Goal: Communication & Community: Share content

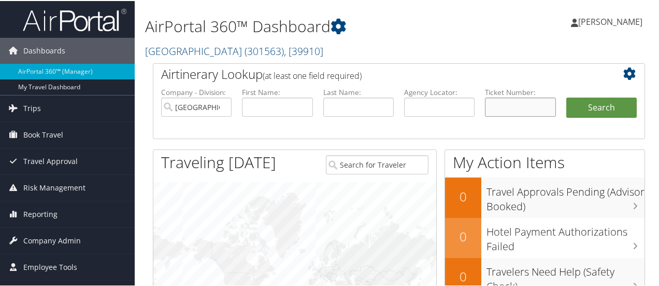
click at [523, 101] on input "text" at bounding box center [520, 105] width 71 height 19
click at [522, 103] on input "text" at bounding box center [520, 105] width 71 height 19
paste input "0017309179180"
type input "0017309179180"
click at [611, 102] on button "Search" at bounding box center [602, 106] width 71 height 21
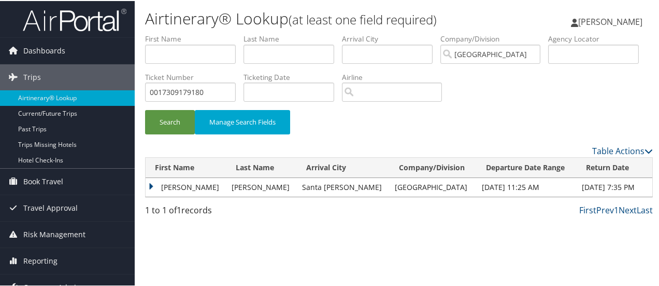
click at [201, 189] on td "JEREMY DOUGLAS" at bounding box center [186, 186] width 81 height 19
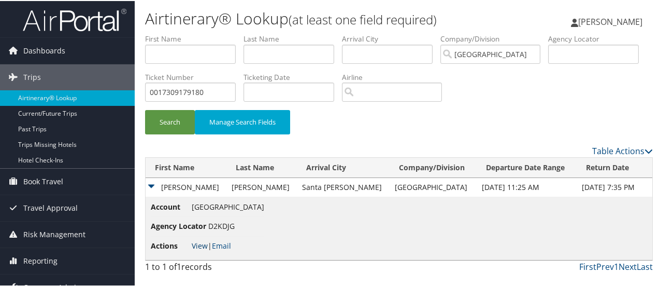
click at [199, 242] on link "View" at bounding box center [200, 245] width 16 height 10
click at [236, 90] on input "0017309179180" at bounding box center [190, 90] width 91 height 19
paste input "2057309179184"
click at [145, 109] on button "Search" at bounding box center [170, 121] width 50 height 24
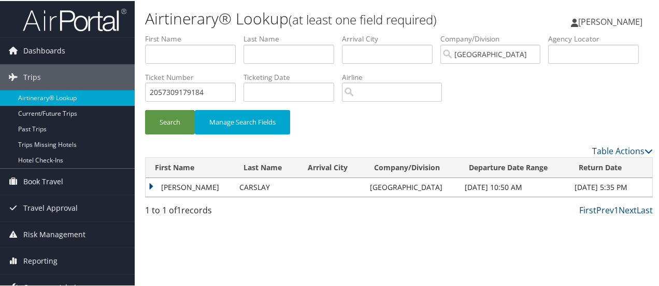
click at [193, 186] on td "WILLIAM DAVID" at bounding box center [190, 186] width 89 height 19
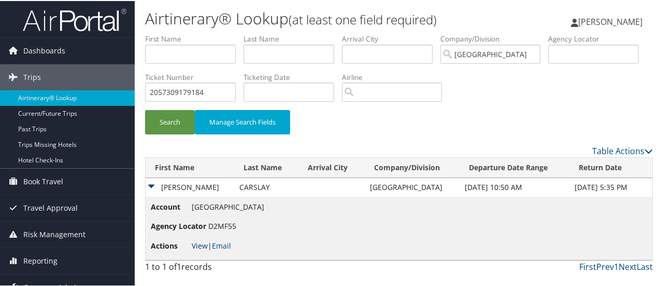
click at [195, 244] on link "View" at bounding box center [200, 245] width 16 height 10
click at [236, 89] on input "2057309179184" at bounding box center [190, 90] width 91 height 19
type input "205730917918"
paste input "2057309179184"
click at [145, 109] on button "Search" at bounding box center [170, 121] width 50 height 24
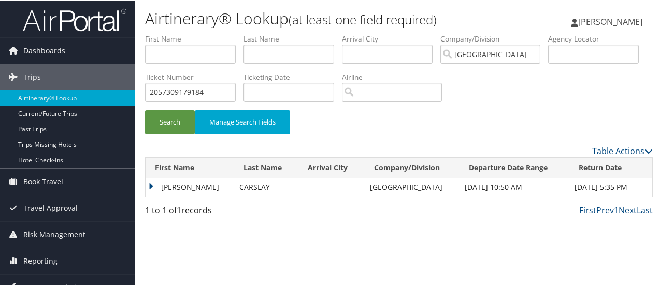
click at [208, 181] on td "WILLIAM DAVID" at bounding box center [190, 186] width 89 height 19
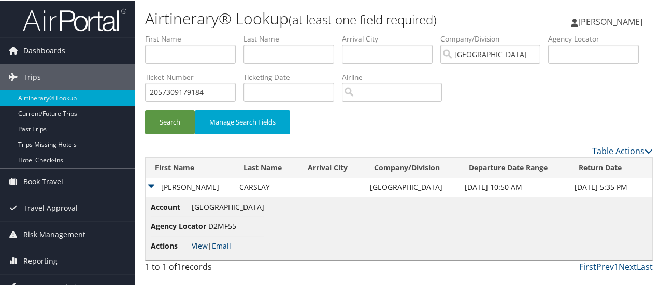
click at [206, 241] on link "View" at bounding box center [200, 245] width 16 height 10
click at [236, 93] on input "2057309179184" at bounding box center [190, 90] width 91 height 19
paste input "0067309179220"
click at [145, 109] on button "Search" at bounding box center [170, 121] width 50 height 24
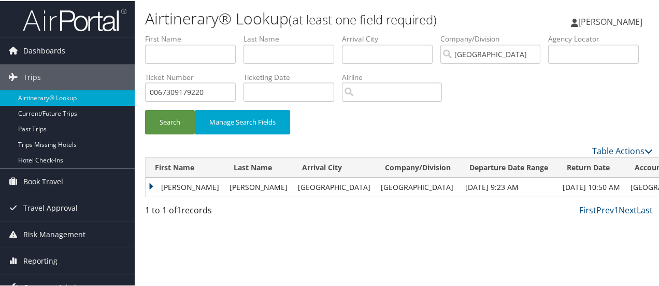
click at [167, 186] on td "JAMES" at bounding box center [185, 186] width 79 height 19
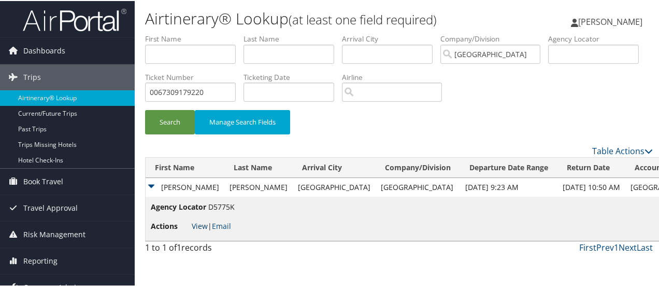
click at [201, 227] on link "View" at bounding box center [200, 225] width 16 height 10
click at [236, 90] on input "0067309179220" at bounding box center [190, 90] width 91 height 19
paste input "167310614572"
click at [145, 109] on button "Search" at bounding box center [170, 121] width 50 height 24
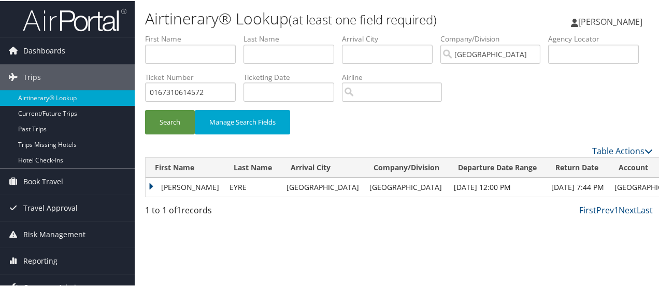
click at [172, 188] on td "KEVIN" at bounding box center [185, 186] width 79 height 19
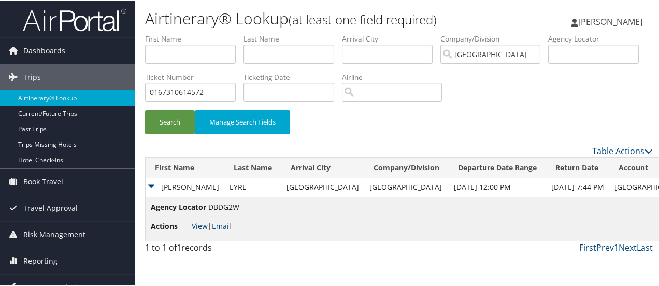
click at [203, 223] on link "View" at bounding box center [200, 225] width 16 height 10
click at [236, 90] on input "0167310614572" at bounding box center [190, 90] width 91 height 19
paste input "3"
click at [145, 109] on button "Search" at bounding box center [170, 121] width 50 height 24
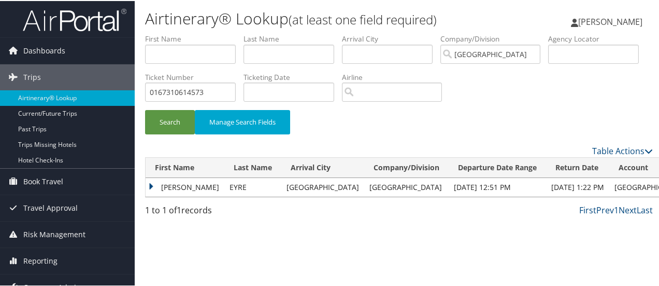
click at [186, 183] on td "KEVIN" at bounding box center [185, 186] width 79 height 19
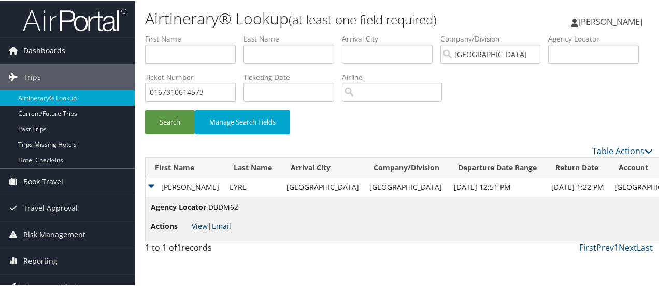
click at [201, 223] on link "View" at bounding box center [200, 225] width 16 height 10
click at [236, 88] on input "0167310614573" at bounding box center [190, 90] width 91 height 19
paste input "09179210"
type input "0167309179210"
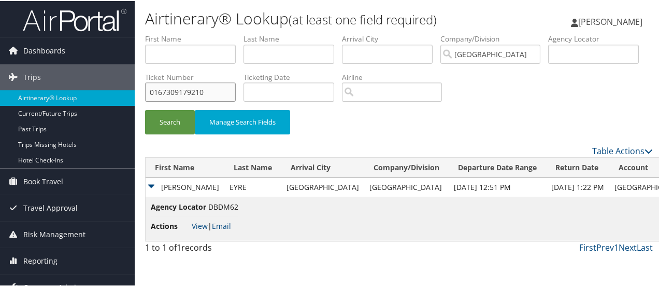
click at [145, 109] on button "Search" at bounding box center [170, 121] width 50 height 24
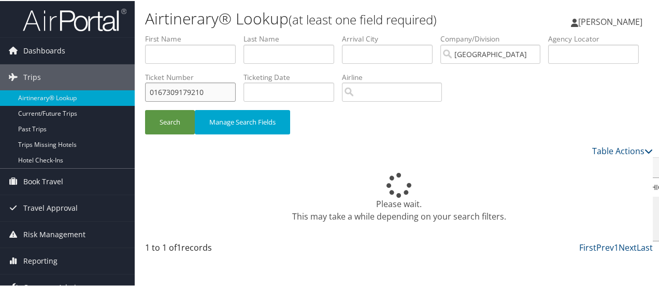
click at [236, 87] on input "0167309179210" at bounding box center [190, 90] width 91 height 19
click at [145, 109] on button "Search" at bounding box center [170, 121] width 50 height 24
click at [166, 120] on button "Search" at bounding box center [170, 121] width 50 height 24
click at [173, 120] on button "Search" at bounding box center [170, 121] width 50 height 24
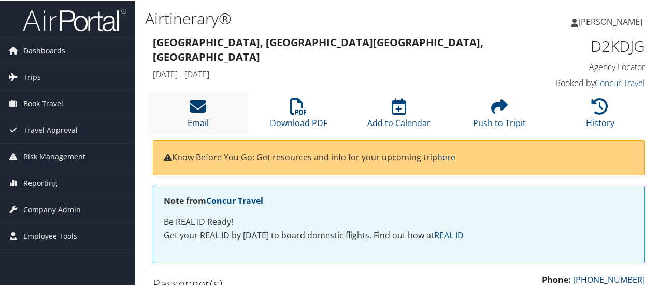
click at [203, 105] on icon at bounding box center [198, 105] width 17 height 17
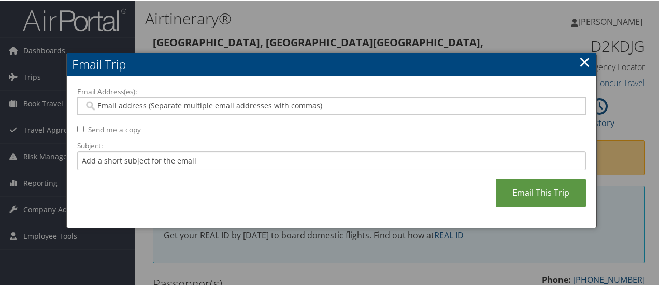
click at [186, 101] on input "Email Address(es):" at bounding box center [332, 105] width 496 height 10
click at [150, 106] on input "Email Address(es):" at bounding box center [332, 105] width 496 height 10
type input "g"
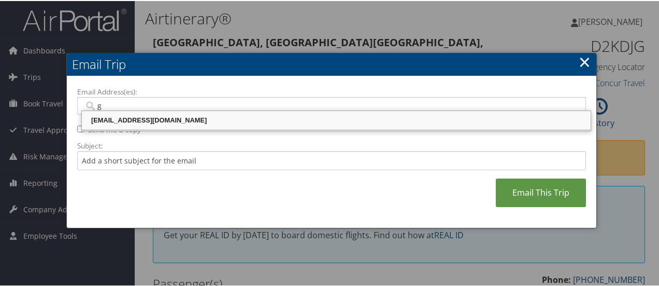
click at [150, 117] on div "grmadana@riministreet.com" at bounding box center [336, 119] width 506 height 10
type input "grmadana@riministreet.com"
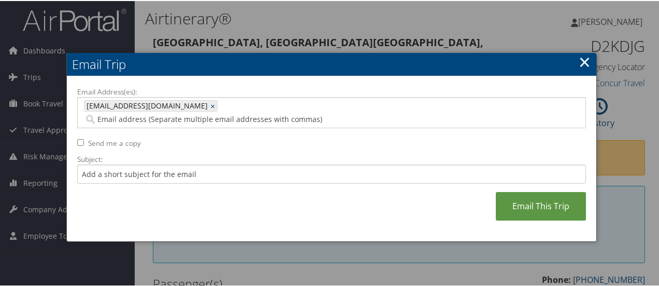
click at [102, 137] on label "Send me a copy" at bounding box center [114, 142] width 53 height 10
click at [84, 138] on input "Send me a copy" at bounding box center [80, 141] width 7 height 7
checkbox input "true"
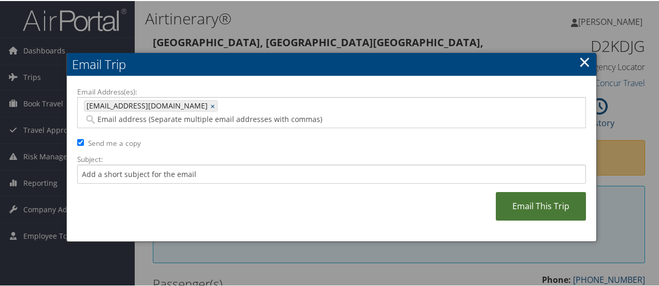
click at [537, 191] on link "Email This Trip" at bounding box center [541, 205] width 90 height 29
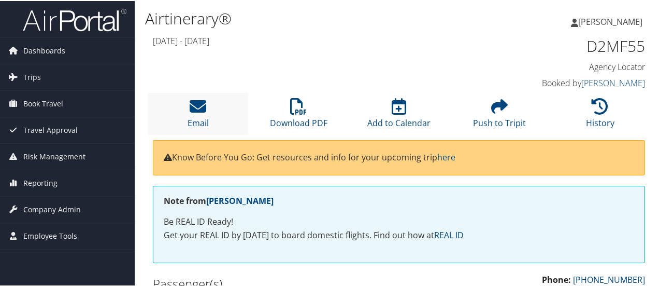
click at [215, 104] on li "Email" at bounding box center [198, 113] width 101 height 42
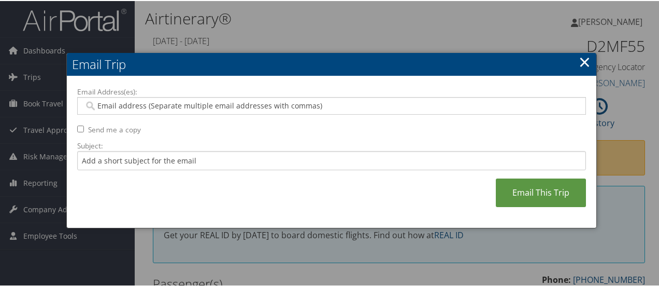
click at [292, 104] on input "Email Address(es):" at bounding box center [332, 105] width 496 height 10
type input "g"
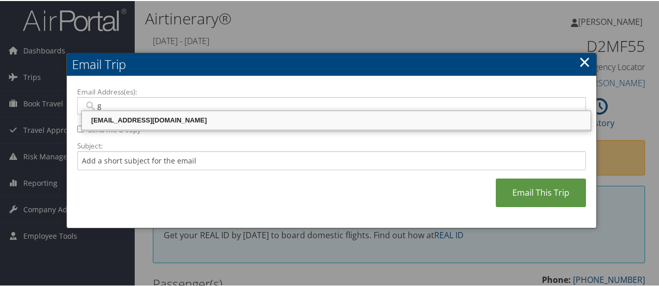
click at [135, 120] on div "grmadana@riministreet.com" at bounding box center [336, 119] width 506 height 10
type input "grmadana@riministreet.com"
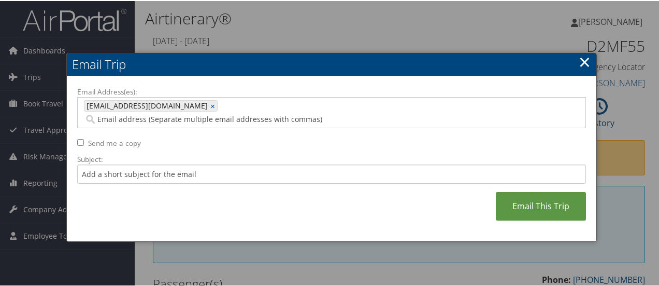
click at [124, 137] on label "Send me a copy" at bounding box center [114, 142] width 53 height 10
click at [84, 138] on input "Send me a copy" at bounding box center [80, 141] width 7 height 7
checkbox input "true"
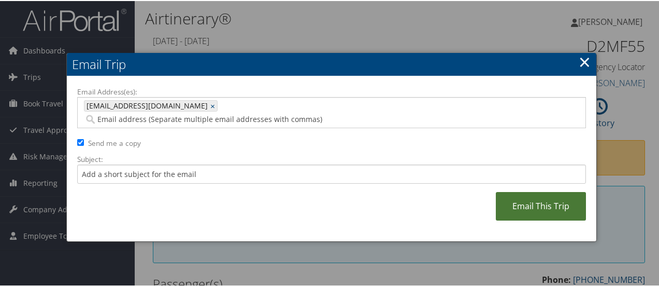
click at [519, 191] on link "Email This Trip" at bounding box center [541, 205] width 90 height 29
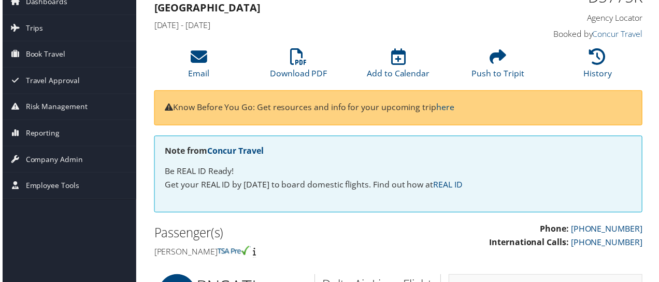
scroll to position [5, 0]
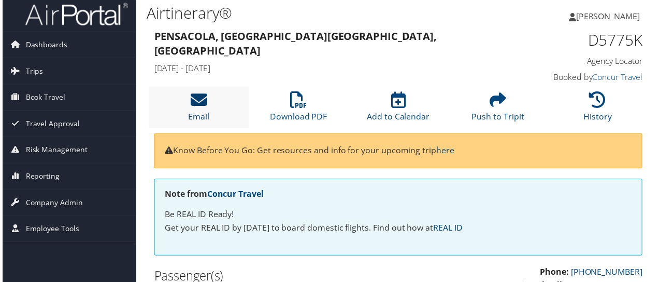
click at [192, 105] on icon at bounding box center [198, 100] width 17 height 17
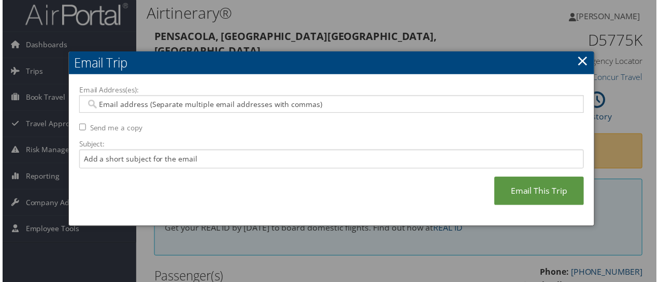
click at [201, 104] on input "Email Address(es):" at bounding box center [332, 105] width 496 height 10
type input "g"
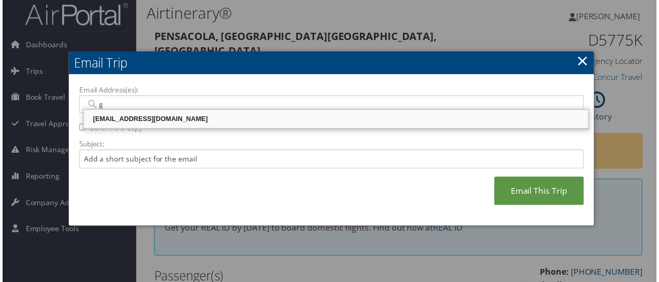
click at [124, 123] on div "grmadana@riministreet.com" at bounding box center [336, 120] width 506 height 10
type input "grmadana@riministreet.com"
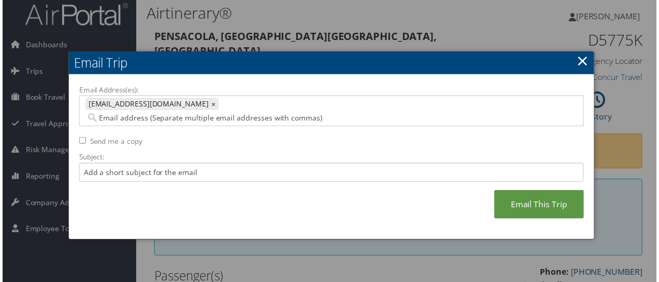
click at [107, 137] on label "Send me a copy" at bounding box center [114, 142] width 53 height 10
click at [84, 138] on input "Send me a copy" at bounding box center [80, 141] width 7 height 7
checkbox input "true"
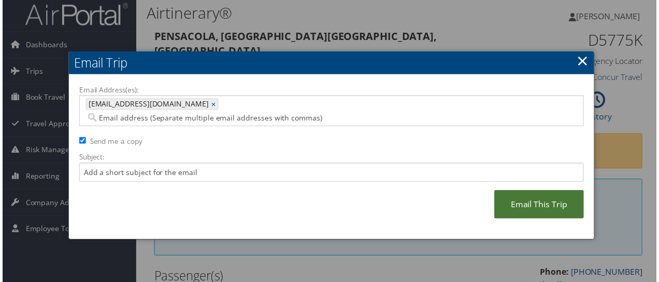
click at [547, 194] on link "Email This Trip" at bounding box center [541, 205] width 90 height 29
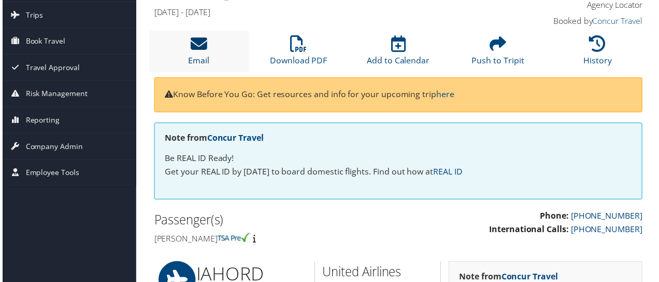
scroll to position [61, 0]
click at [199, 50] on icon at bounding box center [198, 44] width 17 height 17
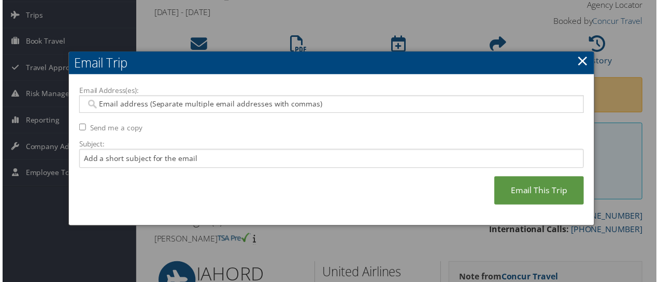
click at [194, 102] on input "Email Address(es):" at bounding box center [332, 105] width 496 height 10
type input "ra"
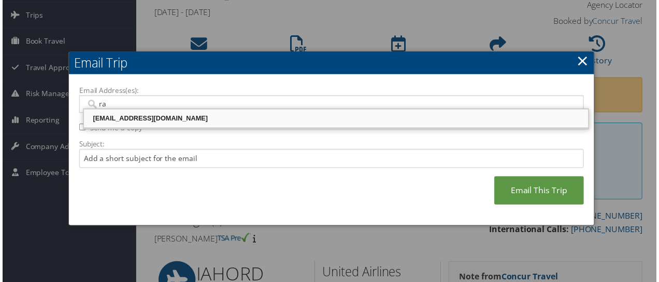
click at [123, 121] on div "[EMAIL_ADDRESS][DOMAIN_NAME]" at bounding box center [336, 119] width 506 height 10
type input "[EMAIL_ADDRESS][DOMAIN_NAME]"
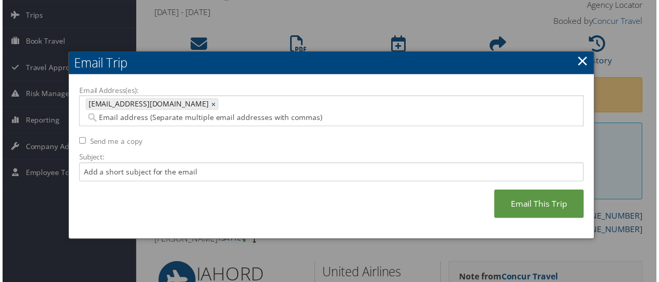
click at [115, 137] on label "Send me a copy" at bounding box center [114, 142] width 53 height 10
click at [84, 138] on input "Send me a copy" at bounding box center [80, 141] width 7 height 7
checkbox input "true"
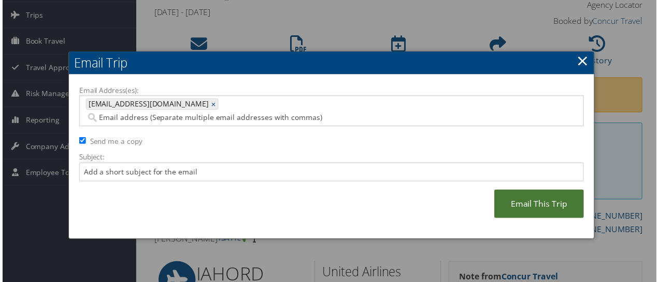
click at [521, 191] on link "Email This Trip" at bounding box center [541, 205] width 90 height 29
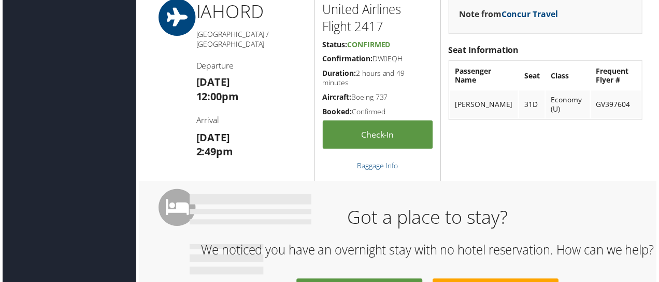
scroll to position [269, 0]
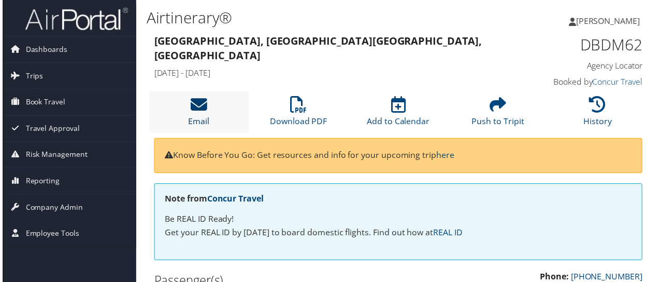
click at [197, 105] on icon at bounding box center [198, 105] width 17 height 17
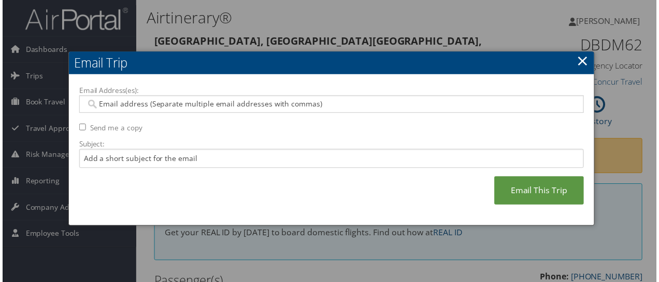
click at [212, 108] on input "Email Address(es):" at bounding box center [332, 105] width 496 height 10
type input "r"
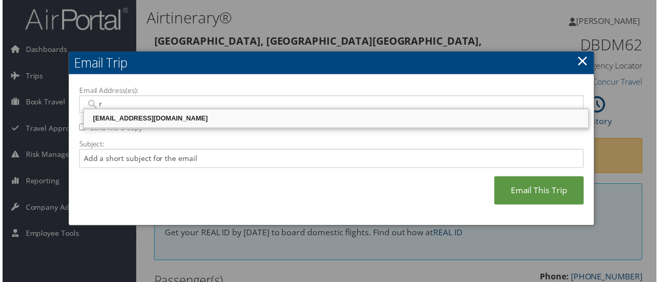
click at [121, 122] on div "ralingala@riministreet.com" at bounding box center [336, 119] width 506 height 10
type input "[EMAIL_ADDRESS][DOMAIN_NAME]"
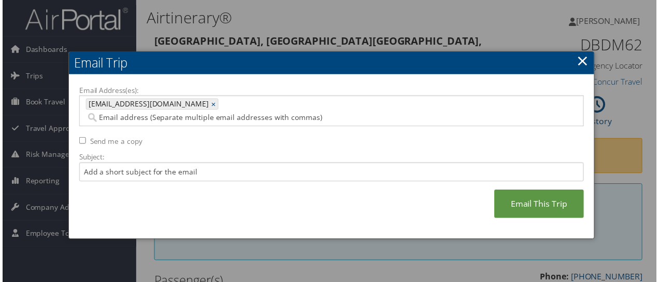
click at [117, 137] on label "Send me a copy" at bounding box center [114, 142] width 53 height 10
click at [84, 138] on input "Send me a copy" at bounding box center [80, 141] width 7 height 7
checkbox input "true"
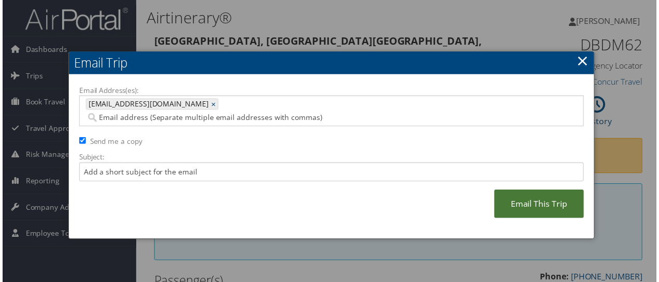
click at [546, 191] on link "Email This Trip" at bounding box center [541, 205] width 90 height 29
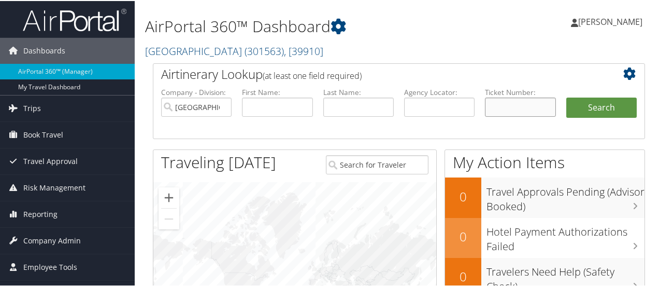
click at [490, 106] on input "text" at bounding box center [520, 105] width 71 height 19
paste input "0167309179210"
type input "0167309179210"
click at [595, 109] on button "Search" at bounding box center [602, 106] width 71 height 21
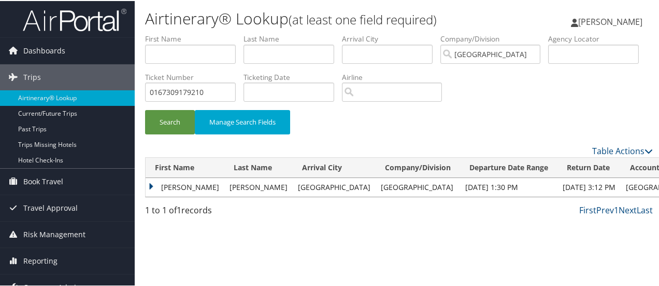
click at [194, 186] on td "[PERSON_NAME]" at bounding box center [185, 186] width 79 height 19
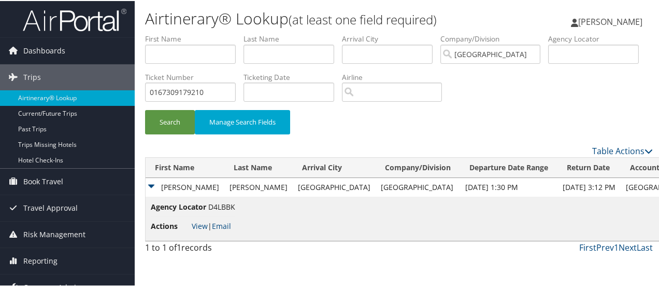
click at [191, 185] on td "[PERSON_NAME]" at bounding box center [185, 186] width 79 height 19
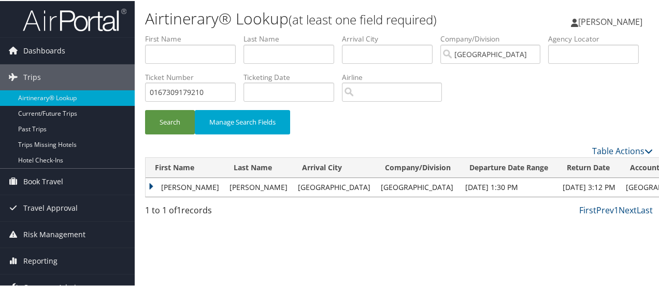
click at [177, 185] on td "JENNIFER LEE" at bounding box center [185, 186] width 79 height 19
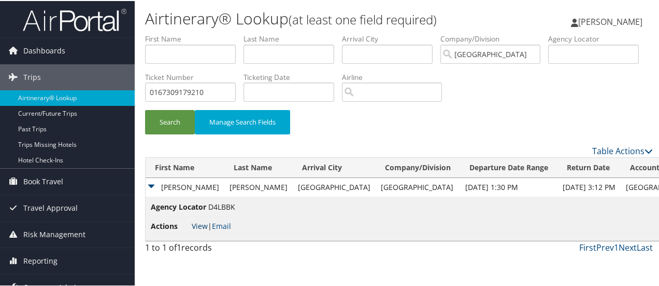
click at [196, 226] on link "View" at bounding box center [200, 225] width 16 height 10
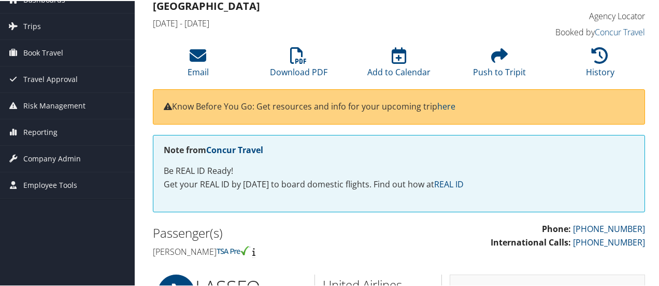
scroll to position [10, 0]
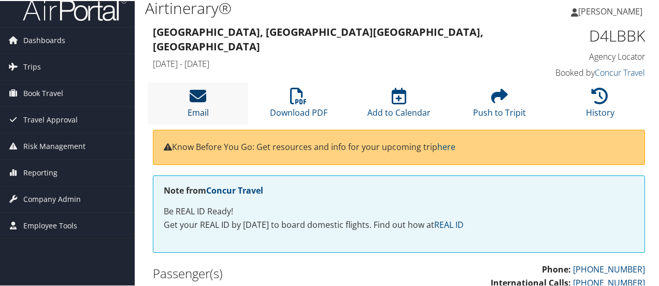
click at [204, 97] on icon at bounding box center [198, 95] width 17 height 17
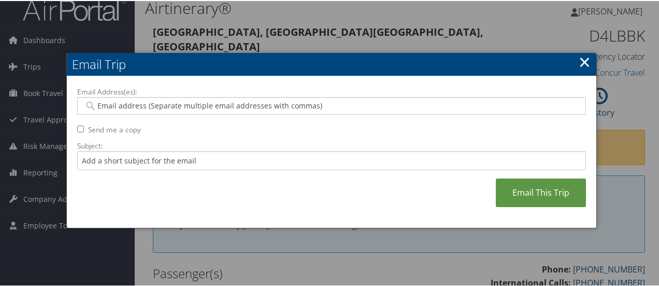
click at [219, 104] on input "Email Address(es):" at bounding box center [332, 105] width 496 height 10
type input "r"
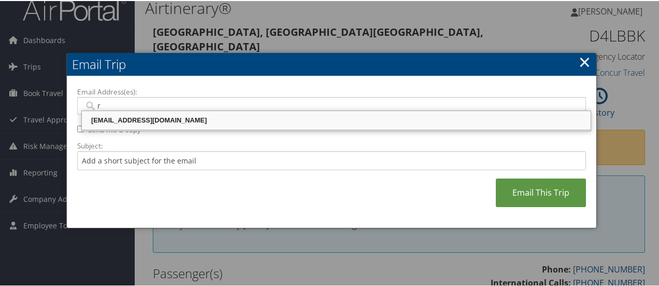
click at [120, 117] on div "[EMAIL_ADDRESS][DOMAIN_NAME]" at bounding box center [336, 119] width 506 height 10
type input "[EMAIL_ADDRESS][DOMAIN_NAME]"
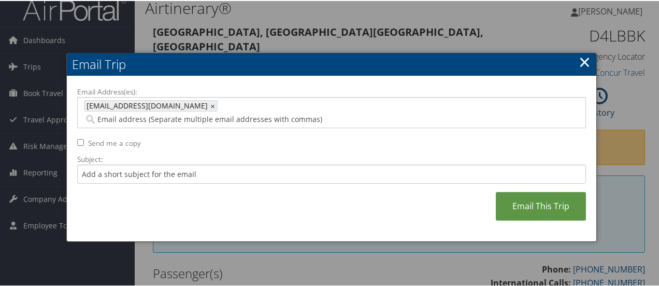
click at [109, 137] on label "Send me a copy" at bounding box center [114, 142] width 53 height 10
click at [84, 138] on input "Send me a copy" at bounding box center [80, 141] width 7 height 7
checkbox input "true"
drag, startPoint x: 528, startPoint y: 197, endPoint x: 507, endPoint y: 239, distance: 46.8
click at [528, 196] on link "Email This Trip" at bounding box center [541, 205] width 90 height 29
